Goal: Task Accomplishment & Management: Complete application form

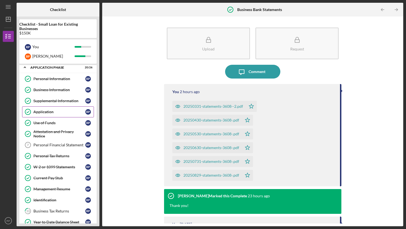
scroll to position [6, 0]
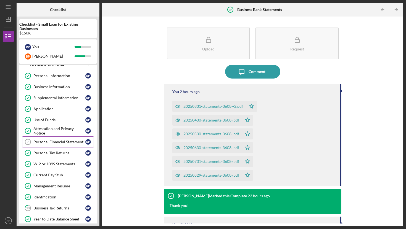
click at [51, 140] on div "Personal Financial Statement" at bounding box center [59, 142] width 52 height 4
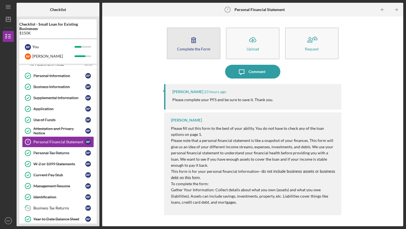
click at [190, 43] on icon "button" at bounding box center [194, 40] width 14 height 14
